Goal: Find specific page/section: Locate a particular part of the current website

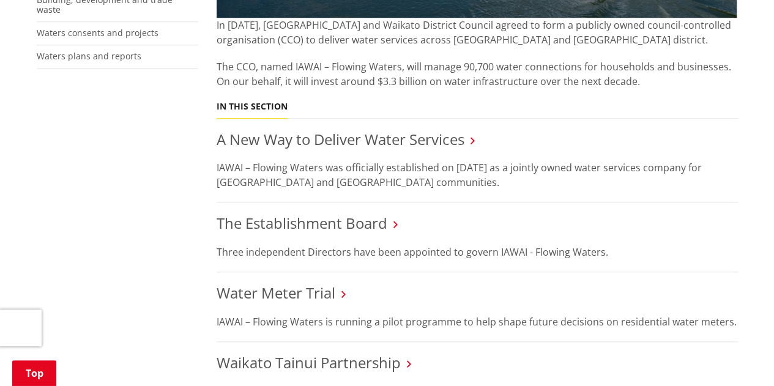
scroll to position [449, 0]
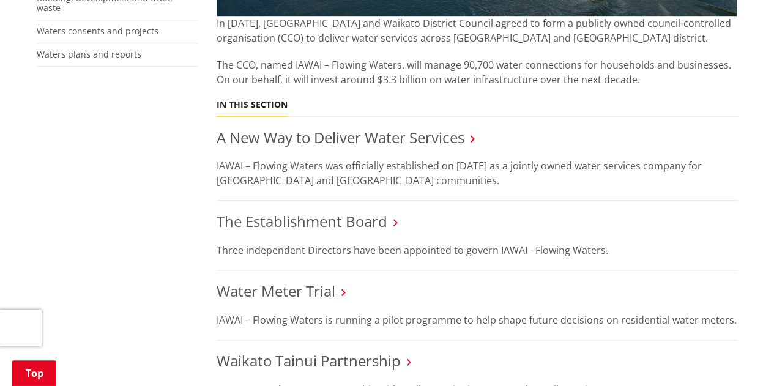
click at [774, 143] on html "Skip to content Toggle search Toggle navigation Services and facilities Recreat…" at bounding box center [387, 367] width 774 height 1633
click at [365, 222] on link "The Establishment Board" at bounding box center [302, 221] width 171 height 20
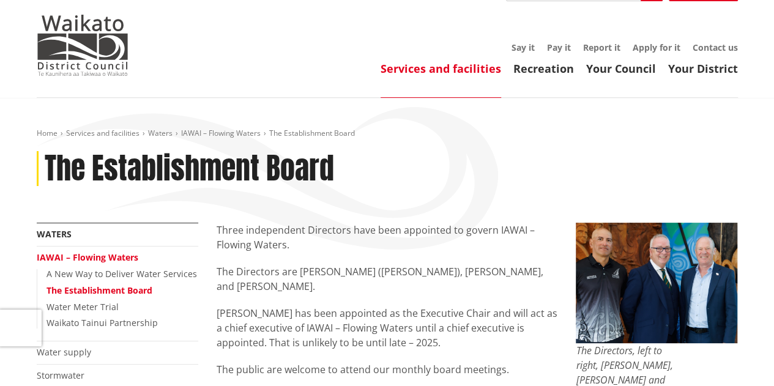
scroll to position [27, 0]
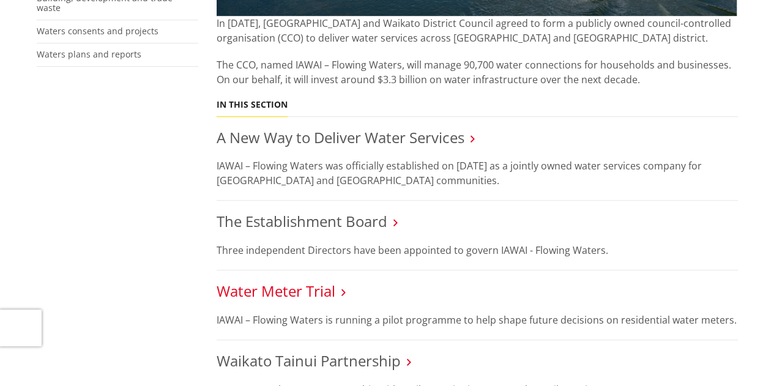
scroll to position [449, 0]
click at [239, 292] on link "Water Meter Trial" at bounding box center [276, 291] width 119 height 20
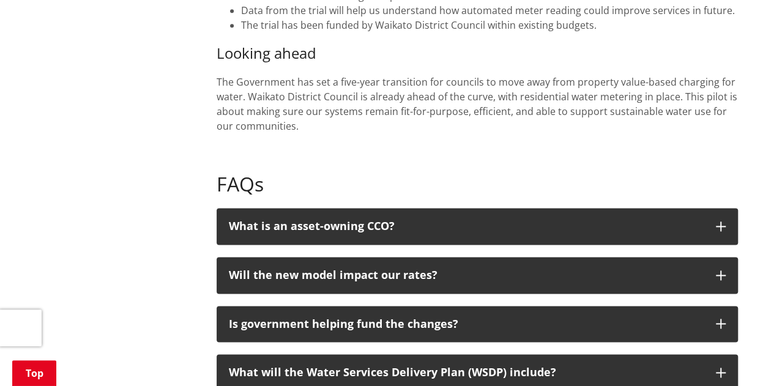
scroll to position [469, 0]
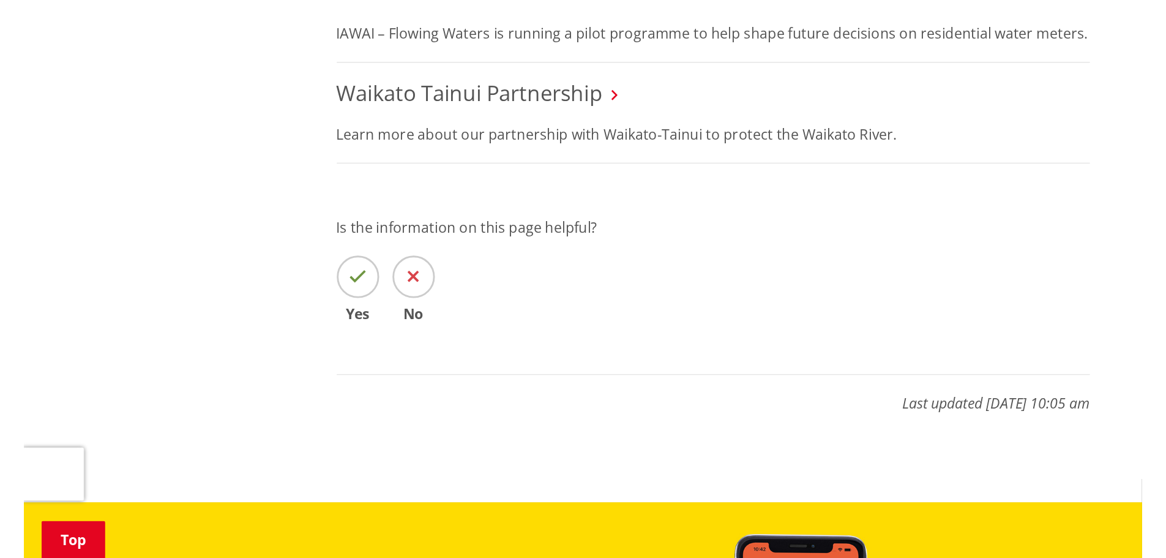
scroll to position [746, 0]
